Goal: Use online tool/utility: Utilize a website feature to perform a specific function

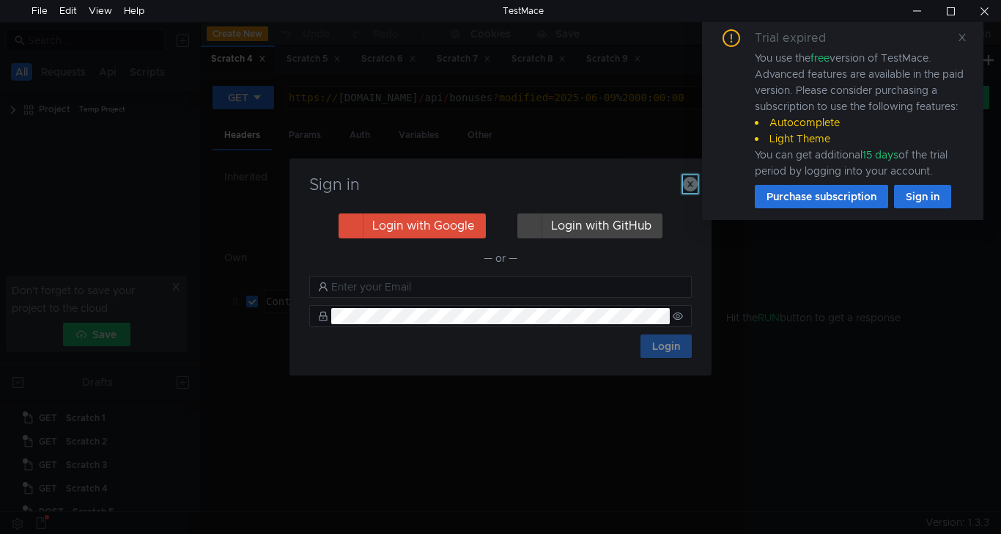
click at [688, 185] on icon "button" at bounding box center [690, 184] width 15 height 15
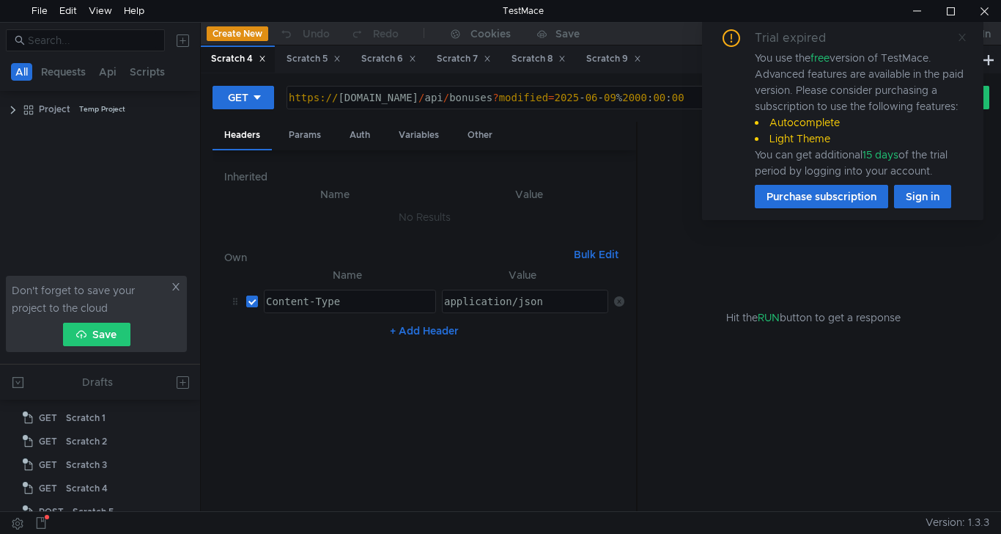
click at [963, 34] on icon at bounding box center [962, 37] width 10 height 10
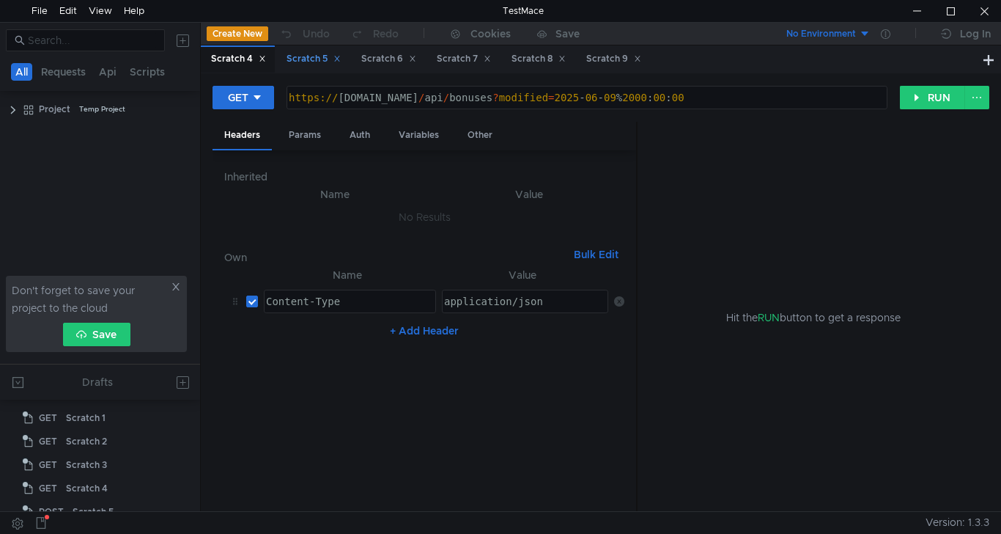
click at [309, 61] on div "Scratch 5" at bounding box center [314, 58] width 54 height 15
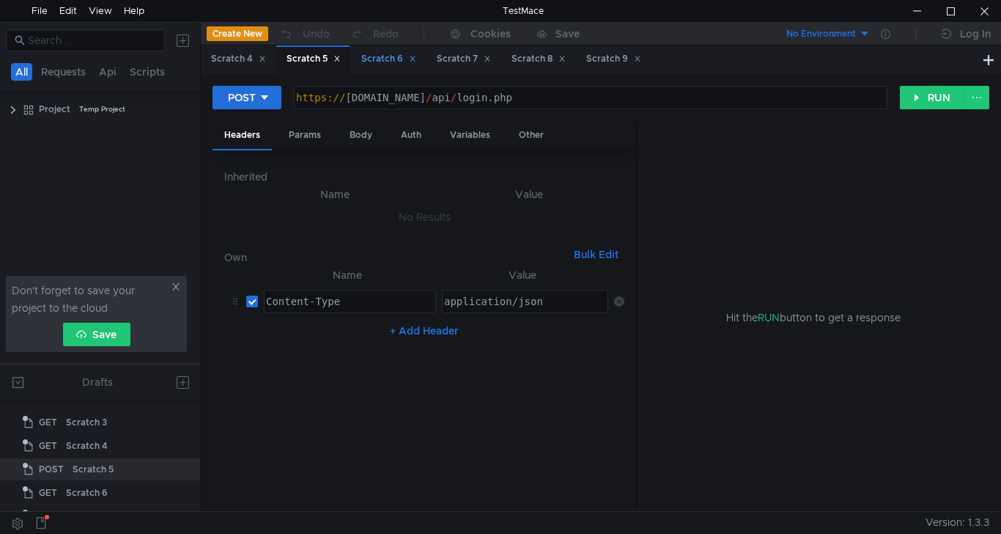
click at [386, 60] on div "Scratch 6" at bounding box center [388, 58] width 55 height 15
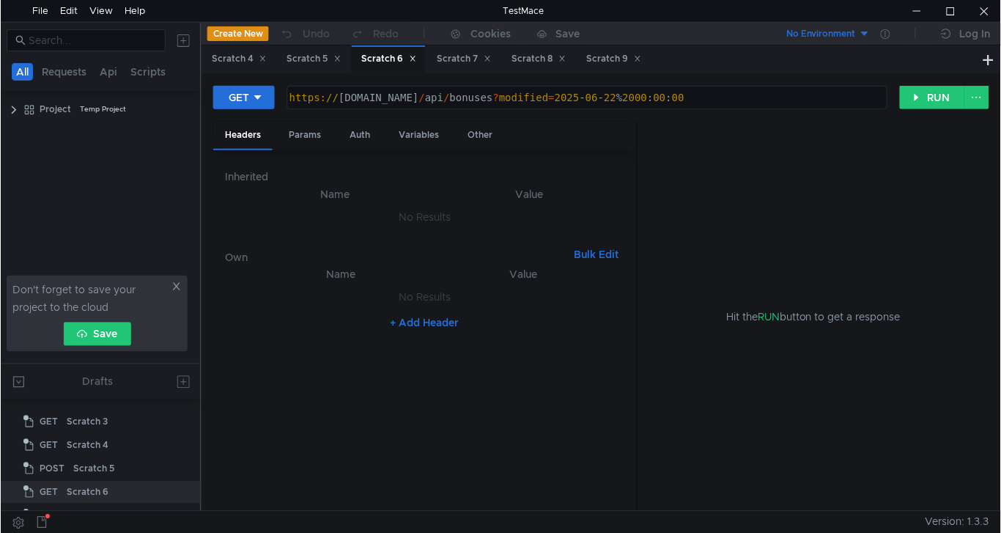
scroll to position [66, 0]
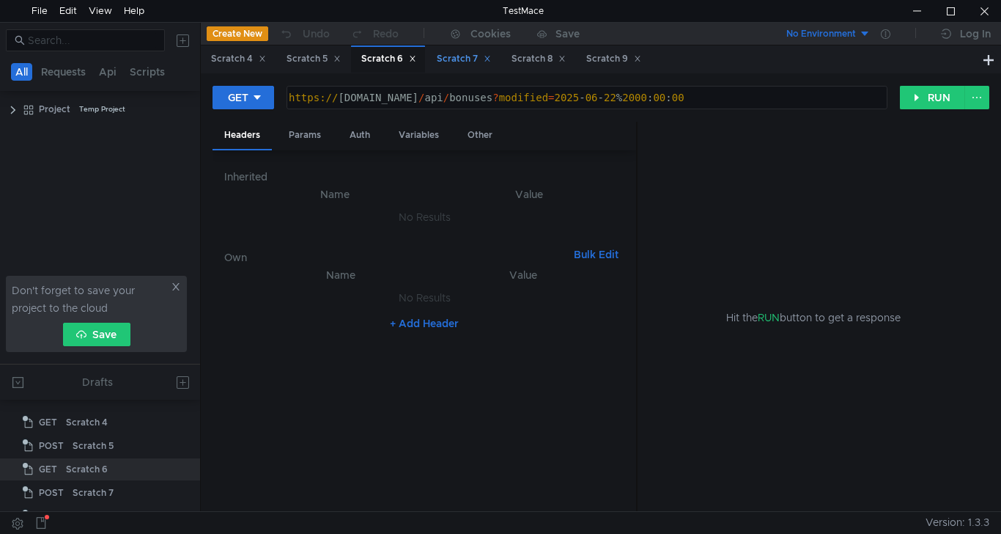
click at [471, 56] on div "Scratch 7" at bounding box center [464, 58] width 54 height 15
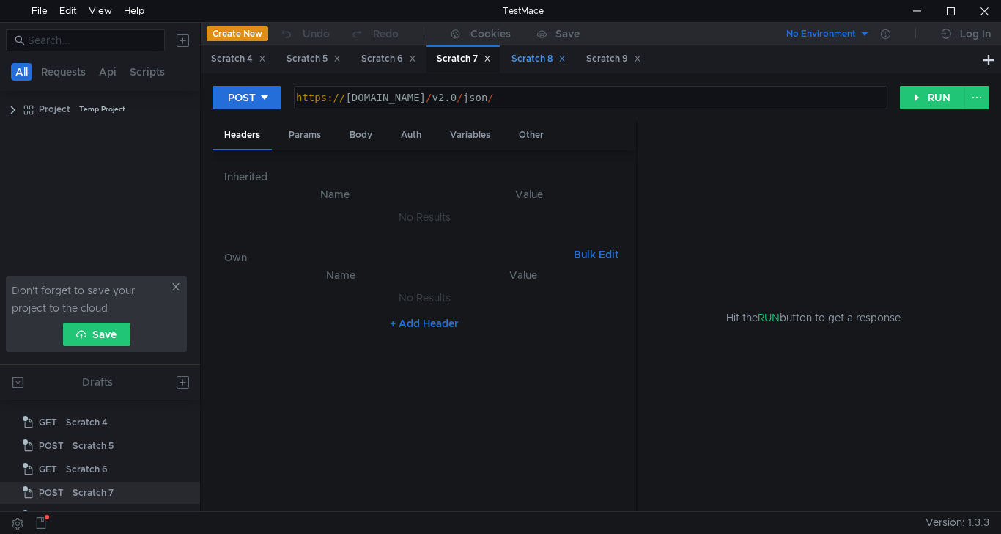
click at [551, 55] on div "Scratch 8" at bounding box center [539, 58] width 54 height 15
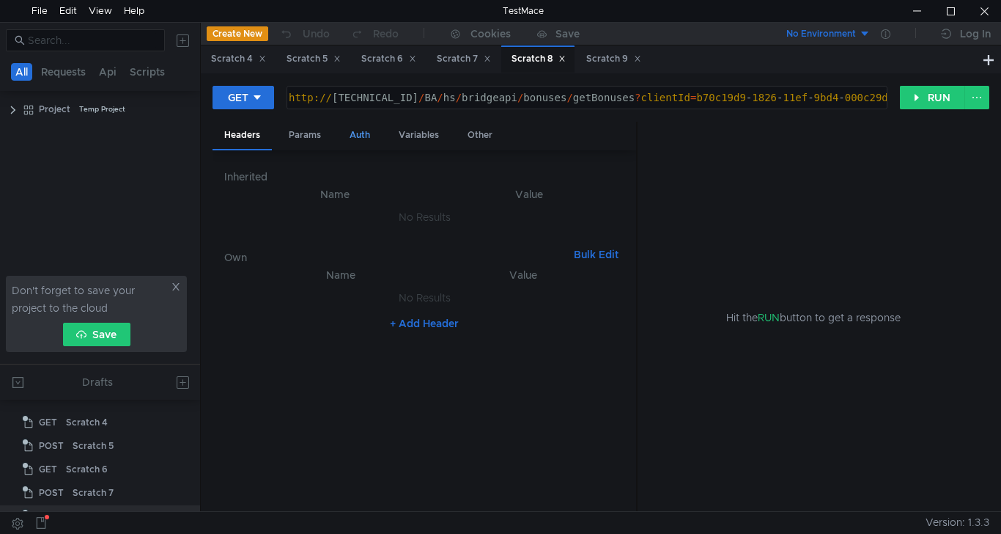
click at [349, 139] on div "Auth" at bounding box center [360, 135] width 44 height 27
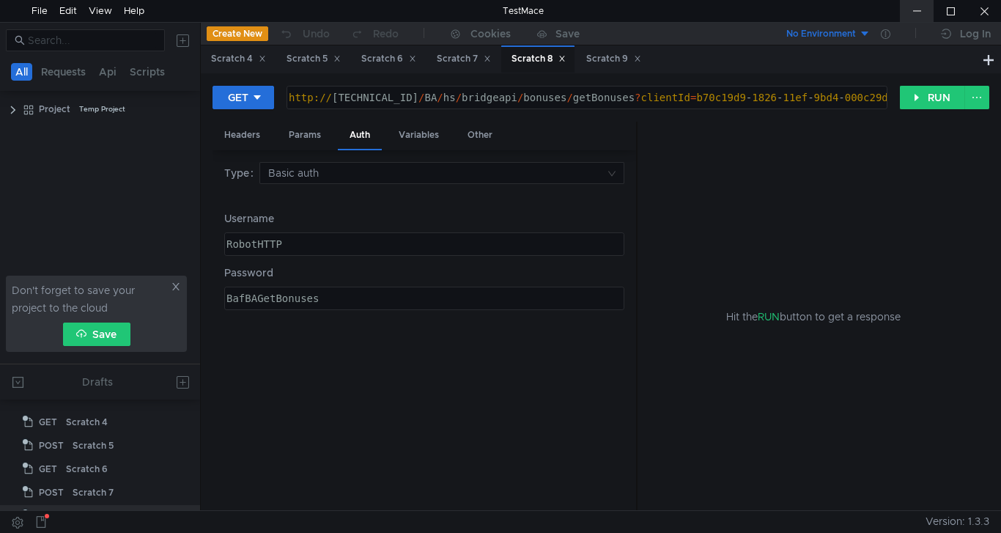
click at [921, 10] on div at bounding box center [917, 11] width 34 height 22
type textarea "RobotHTTP"
drag, startPoint x: 289, startPoint y: 243, endPoint x: 165, endPoint y: 238, distance: 124.0
click at [165, 238] on as-split "All Requests Api Scripts Project Temp Project Don't forget to save your project…" at bounding box center [500, 266] width 1001 height 488
type textarea "BafBAGetBonuses"
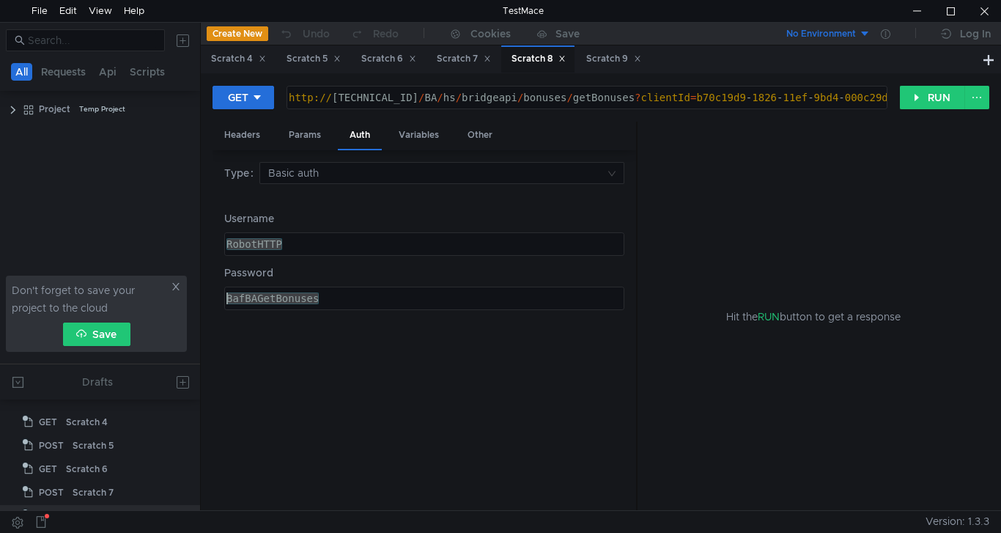
drag, startPoint x: 331, startPoint y: 303, endPoint x: 147, endPoint y: 290, distance: 184.5
click at [147, 290] on as-split "All Requests Api Scripts Project Temp Project Don't forget to save your project…" at bounding box center [500, 266] width 1001 height 488
click at [922, 14] on div at bounding box center [917, 11] width 34 height 22
click at [888, 89] on div "[URL][TECHNICAL_ID] http:// [TECHNICAL_ID] / BA / hs / bridgeapi / bonuses / ge…" at bounding box center [587, 97] width 601 height 23
click at [674, 95] on div "http:// [TECHNICAL_ID] / BA / hs / bridgeapi / bonuses / getBonuses ? clientId …" at bounding box center [587, 98] width 600 height 22
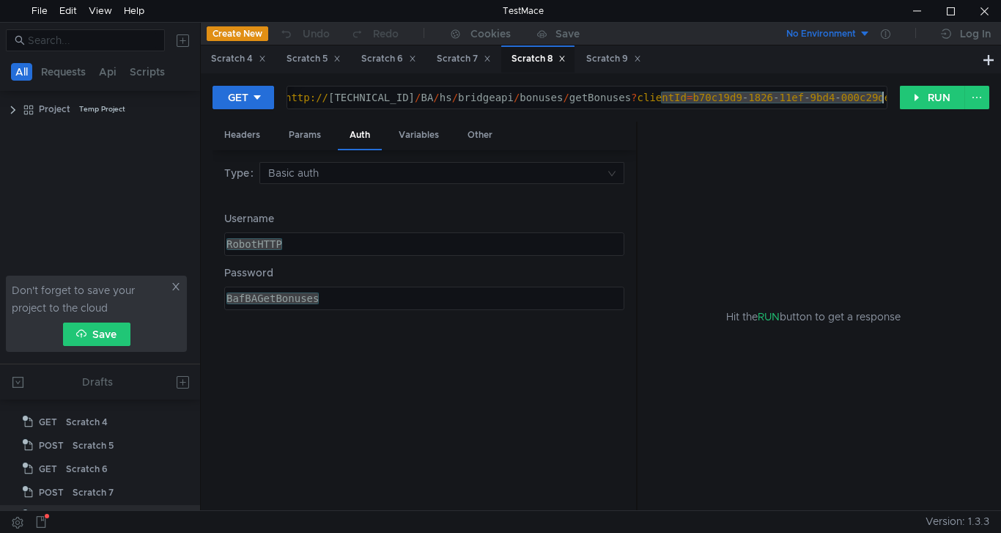
drag, startPoint x: 663, startPoint y: 98, endPoint x: 951, endPoint y: 111, distance: 288.4
click at [951, 111] on div "GET [URL][TECHNICAL_ID] http:// [TECHNICAL_ID] / BA / hs / bridgeapi / bonuses …" at bounding box center [601, 103] width 777 height 37
paste textarea "7309da0e-3b90-11f0-8a48-0050560103f8"
type textarea "[URL][TECHNICAL_ID]"
click at [932, 100] on button "RUN" at bounding box center [932, 97] width 65 height 23
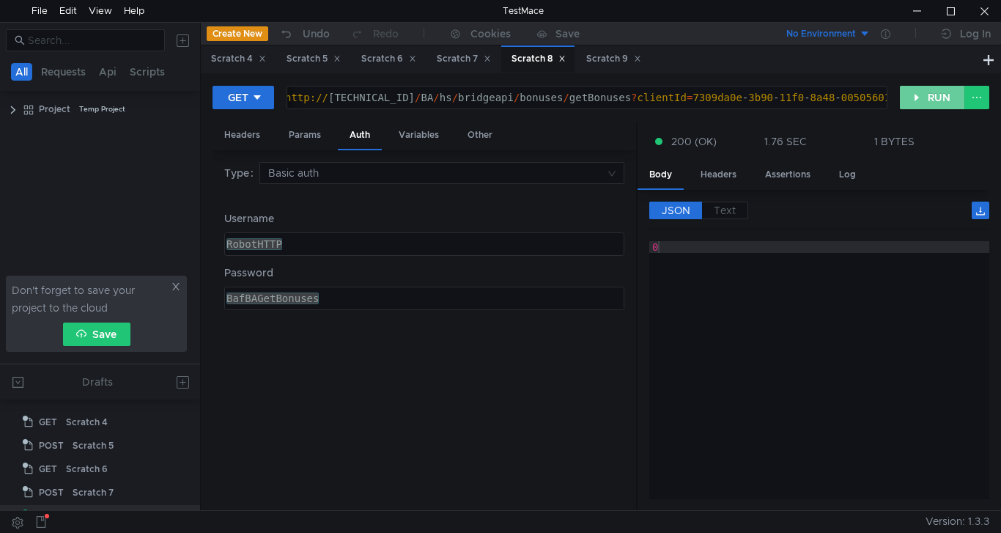
click at [927, 94] on button "RUN" at bounding box center [932, 97] width 65 height 23
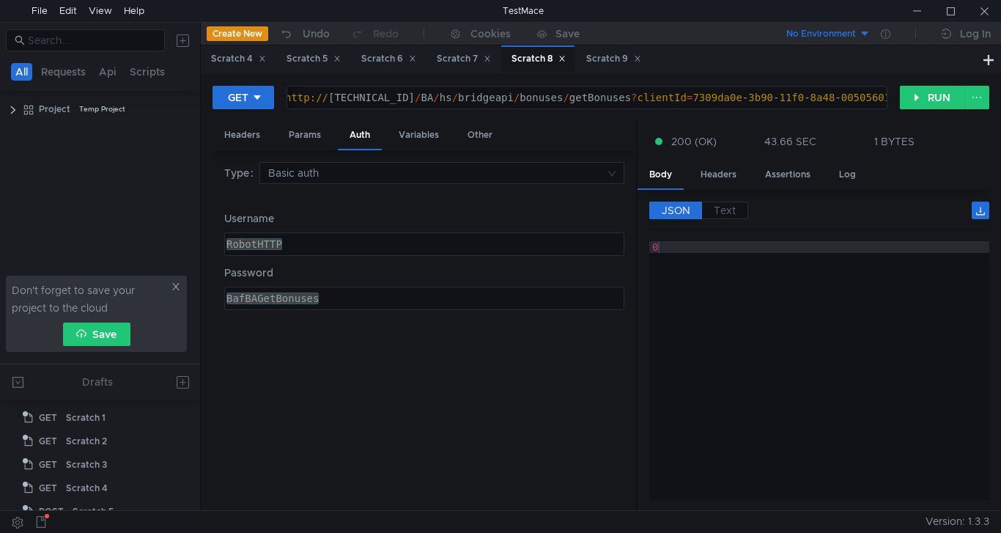
scroll to position [66, 0]
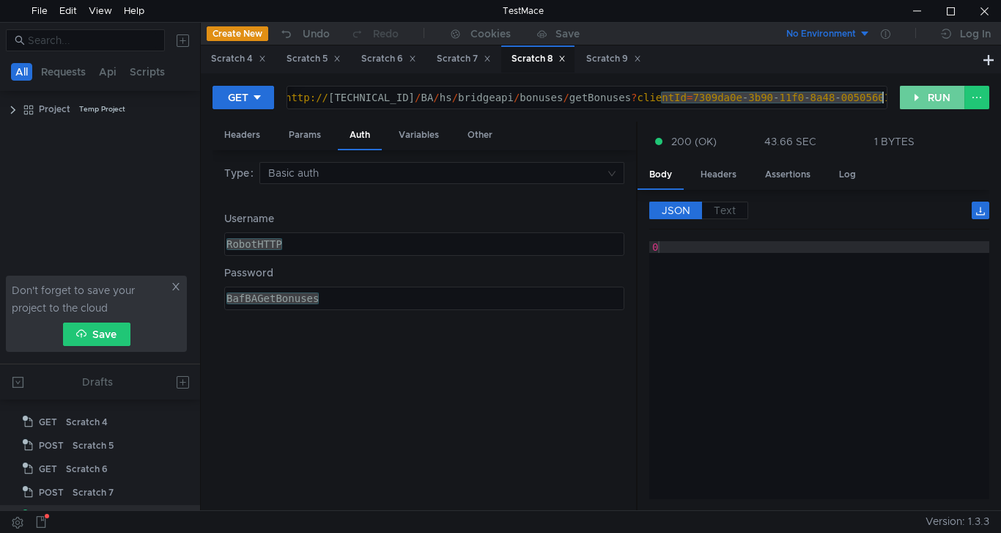
drag, startPoint x: 662, startPoint y: 97, endPoint x: 903, endPoint y: 98, distance: 241.2
click at [903, 98] on div "GET http://10.10.0.5/BA/hs/bridgeapi/bonuses/getBonuses?clientId=7309da0e-3b90-…" at bounding box center [601, 103] width 777 height 37
paste textarea "2b5745b6-c118-11ef-9bd9-000c29dea644"
type textarea "[URL][TECHNICAL_ID]"
click at [927, 97] on button "RUN" at bounding box center [932, 97] width 65 height 23
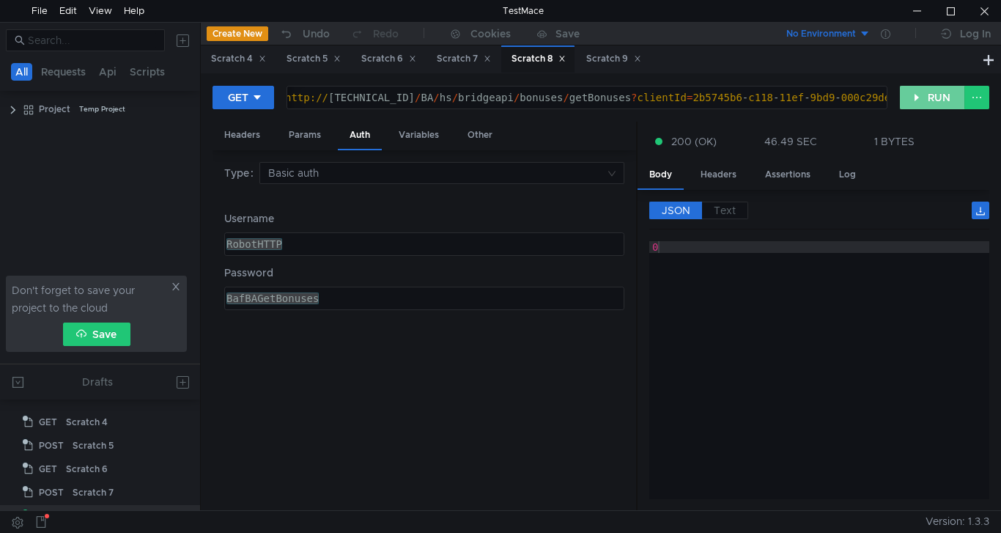
click at [939, 100] on button "RUN" at bounding box center [932, 97] width 65 height 23
click at [930, 92] on button "RUN" at bounding box center [932, 97] width 65 height 23
click at [932, 102] on button "RUN" at bounding box center [932, 97] width 65 height 23
click at [925, 12] on div at bounding box center [917, 11] width 34 height 22
click at [936, 106] on button "RUN" at bounding box center [932, 97] width 65 height 23
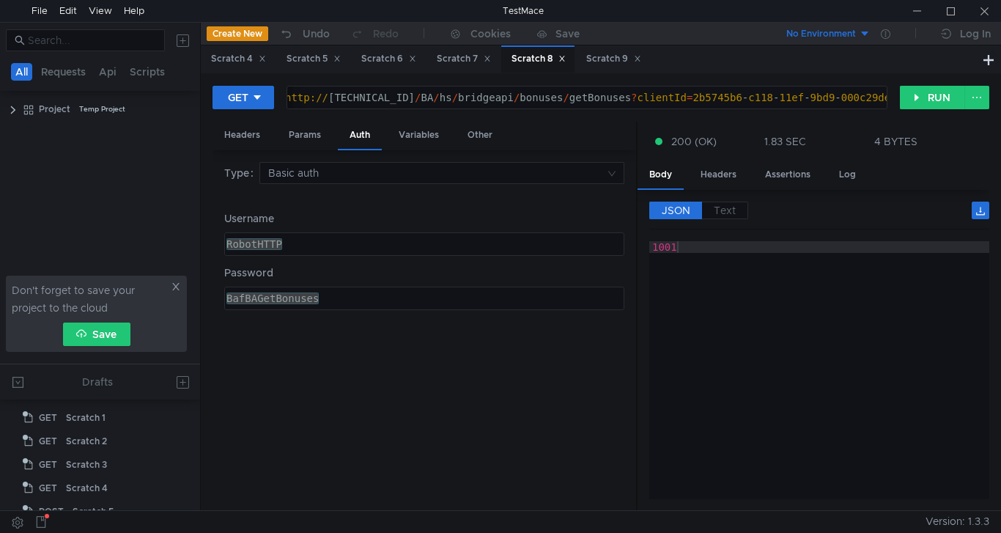
scroll to position [66, 0]
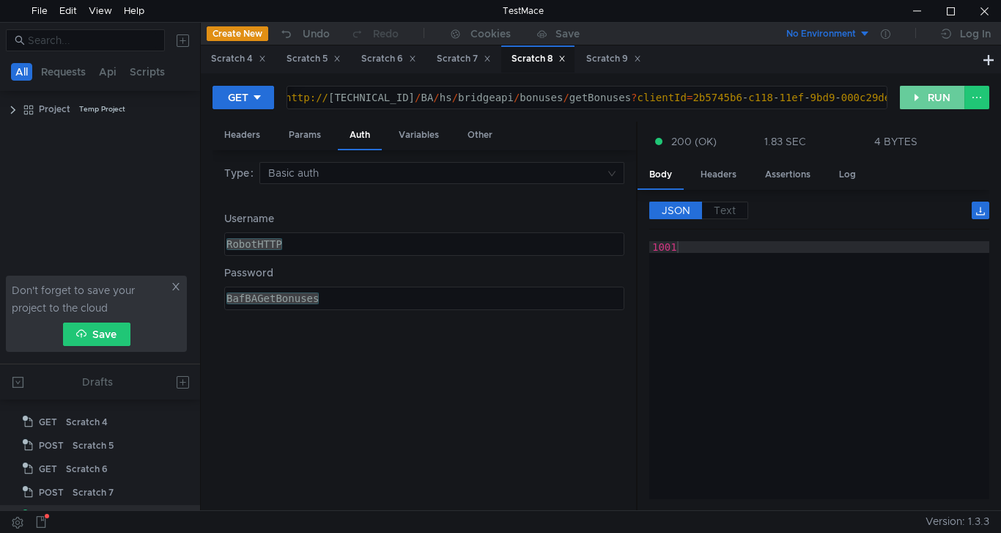
click at [928, 95] on button "RUN" at bounding box center [932, 97] width 65 height 23
click at [987, 10] on div at bounding box center [985, 11] width 34 height 22
